Goal: Navigation & Orientation: Find specific page/section

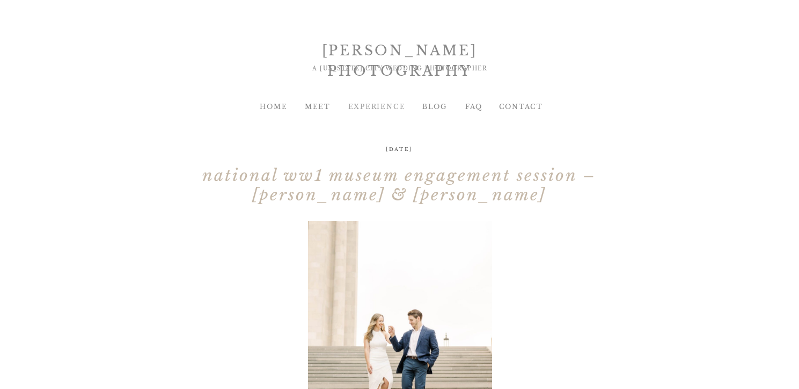
click at [386, 107] on div "EXPERIENCE" at bounding box center [369, 107] width 43 height 10
